Goal: Check status: Check status

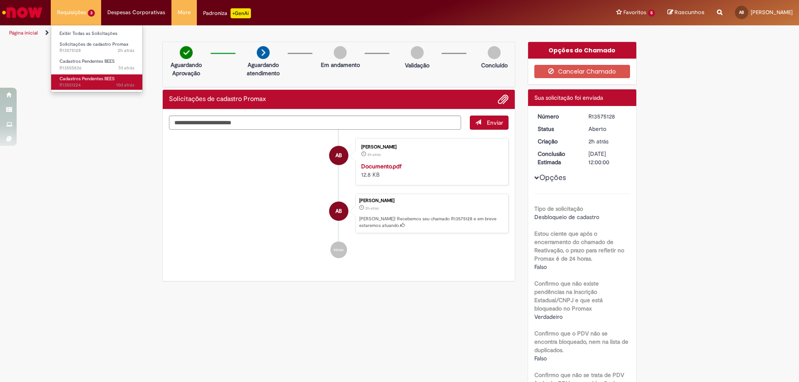
click at [93, 77] on span "Cadastros Pendentes BEES" at bounding box center [87, 79] width 55 height 6
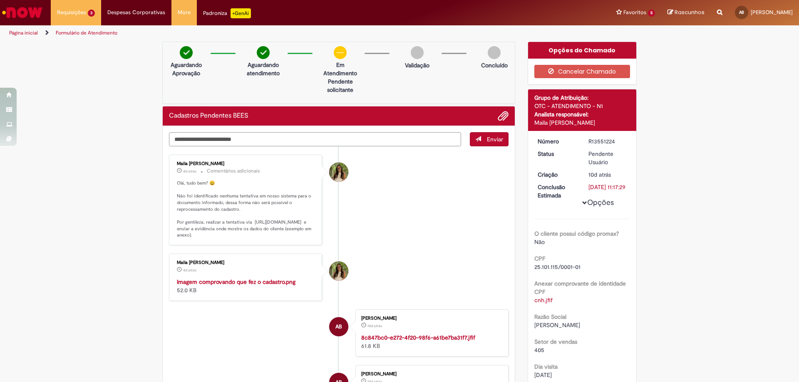
click at [301, 140] on textarea "Digite sua mensagem aqui..." at bounding box center [315, 139] width 292 height 14
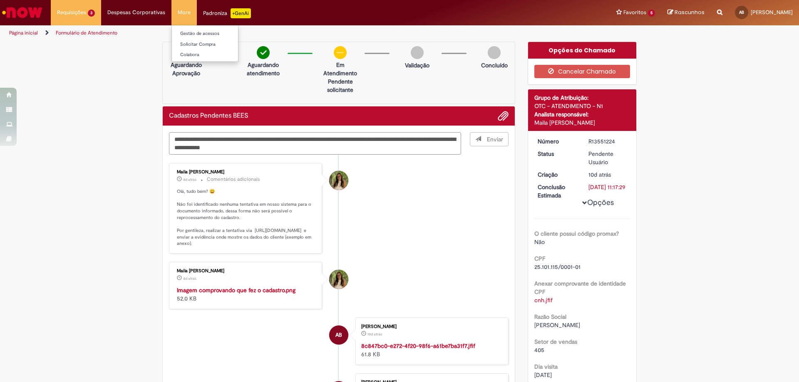
type textarea "**********"
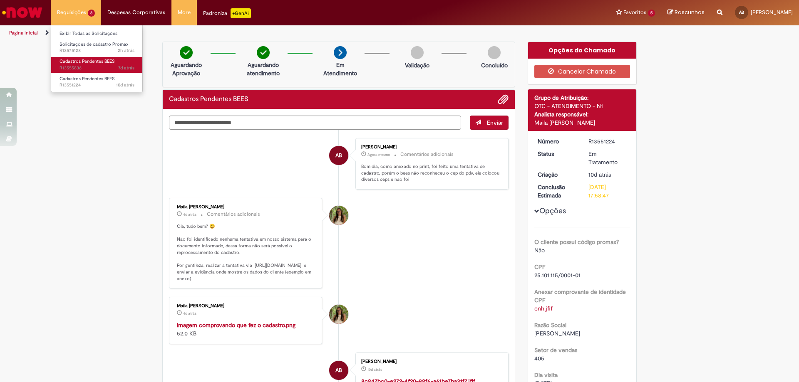
click at [73, 65] on span "7d atrás 7 dias atrás R13555836" at bounding box center [97, 68] width 75 height 7
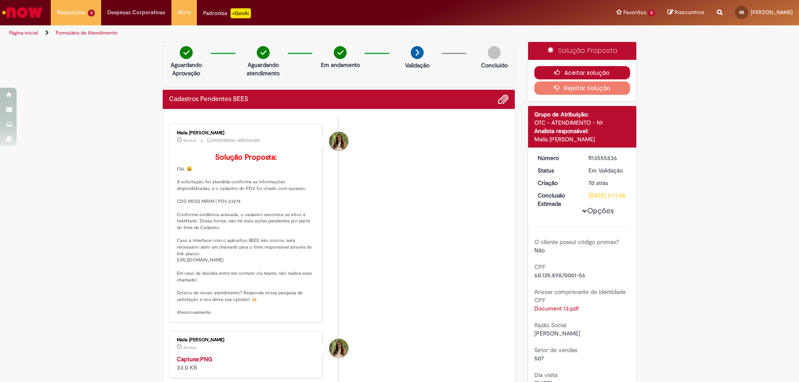
click at [556, 77] on button "Aceitar solução" at bounding box center [582, 72] width 96 height 13
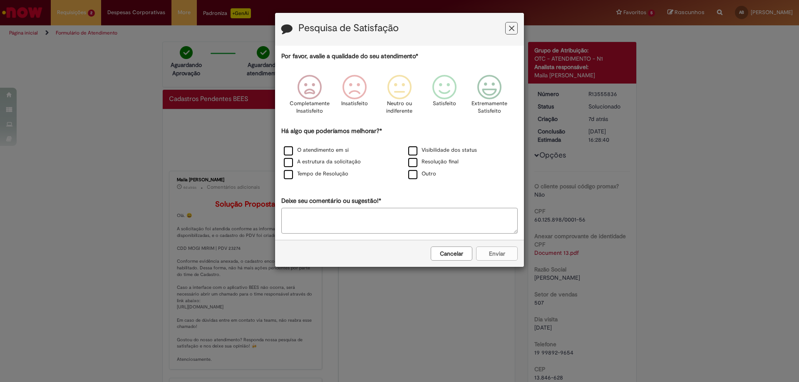
click at [515, 34] on button "Feedback" at bounding box center [511, 28] width 12 height 12
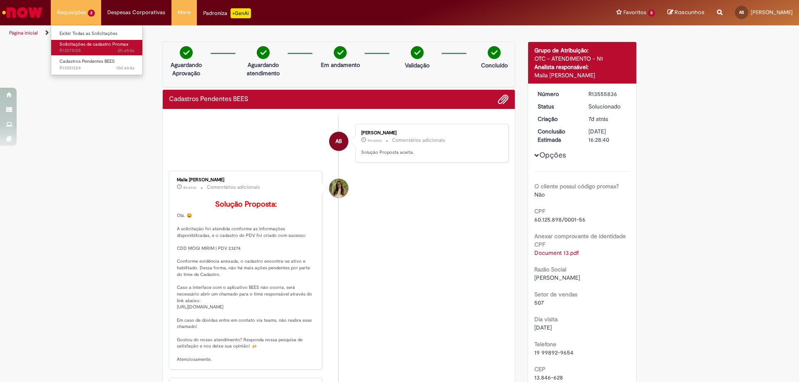
click at [87, 49] on span "2h atrás 2 horas atrás R13575128" at bounding box center [97, 50] width 75 height 7
